Goal: Navigation & Orientation: Find specific page/section

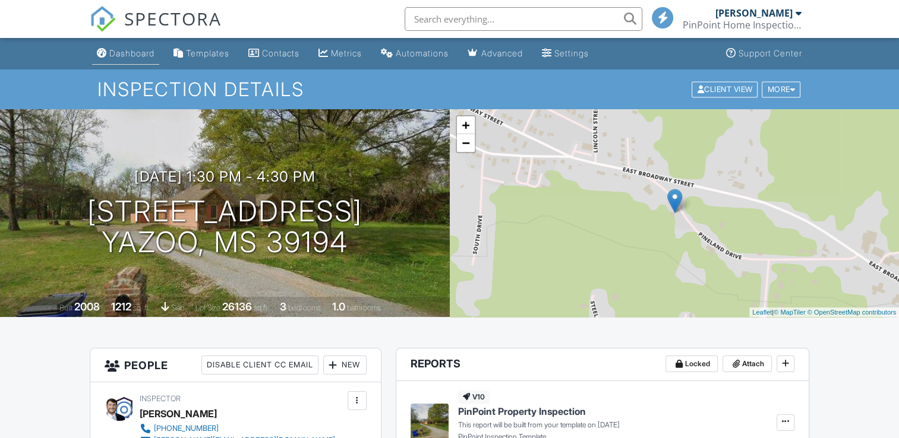
click at [130, 51] on div "Dashboard" at bounding box center [131, 53] width 45 height 10
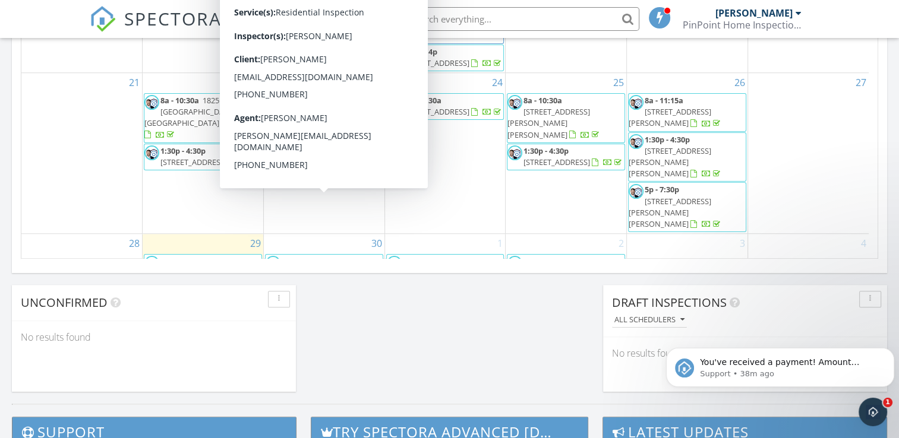
scroll to position [75, 0]
